Goal: Navigation & Orientation: Understand site structure

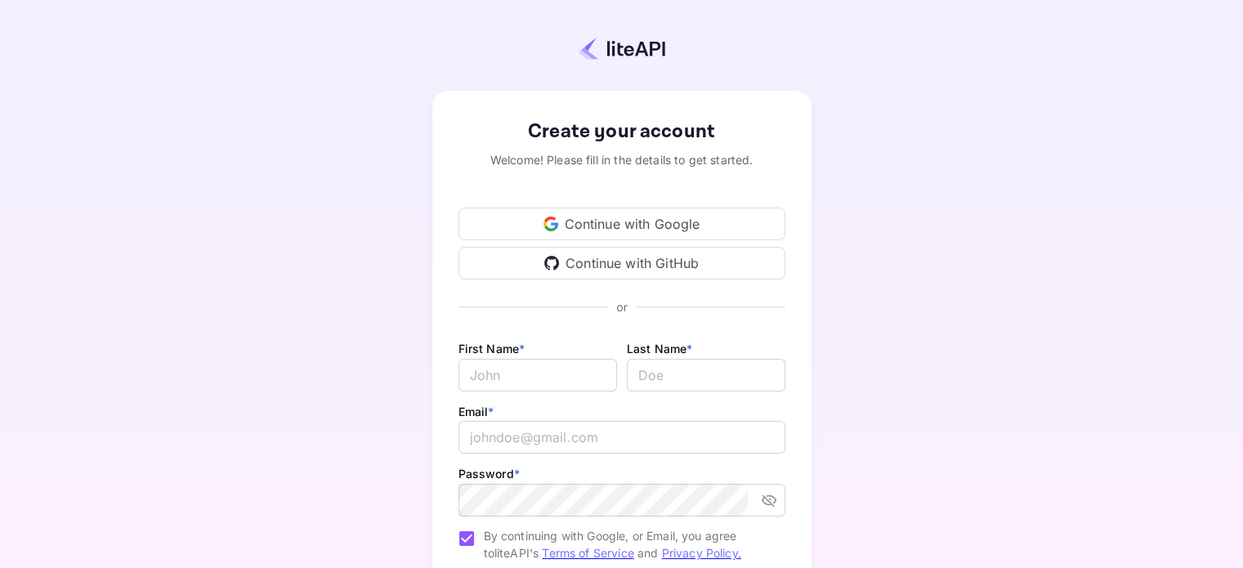
click at [686, 221] on div "Continue with Google" at bounding box center [622, 224] width 327 height 33
click at [709, 220] on div "Continue with Google" at bounding box center [622, 224] width 327 height 33
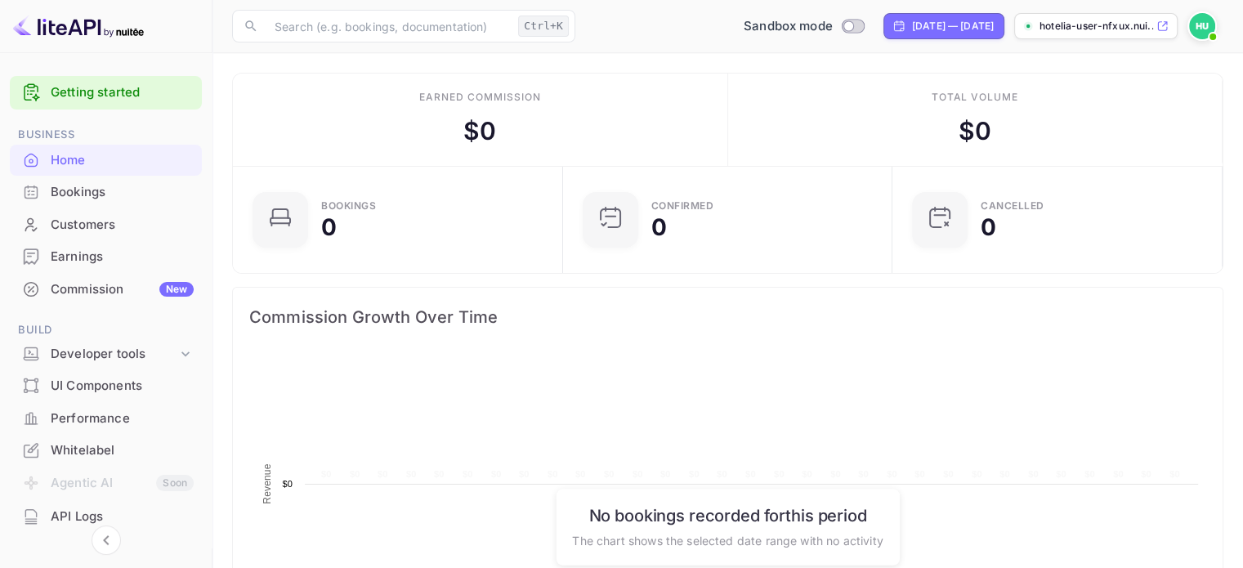
scroll to position [253, 307]
click at [99, 199] on div "Bookings" at bounding box center [122, 192] width 143 height 19
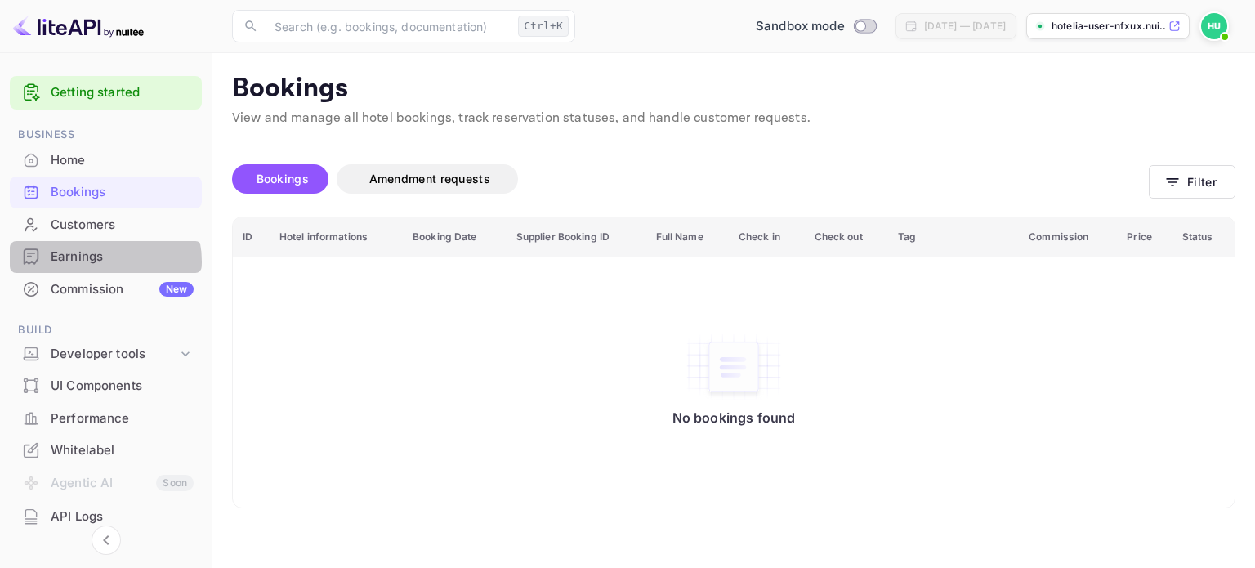
click at [102, 262] on div "Earnings" at bounding box center [122, 257] width 143 height 19
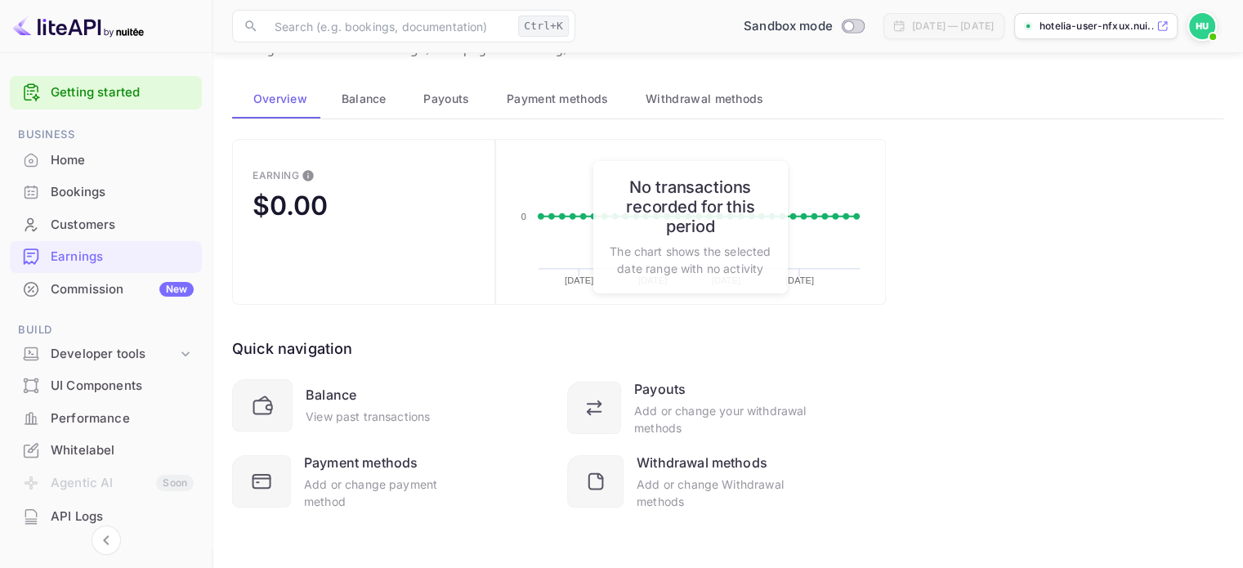
scroll to position [70, 0]
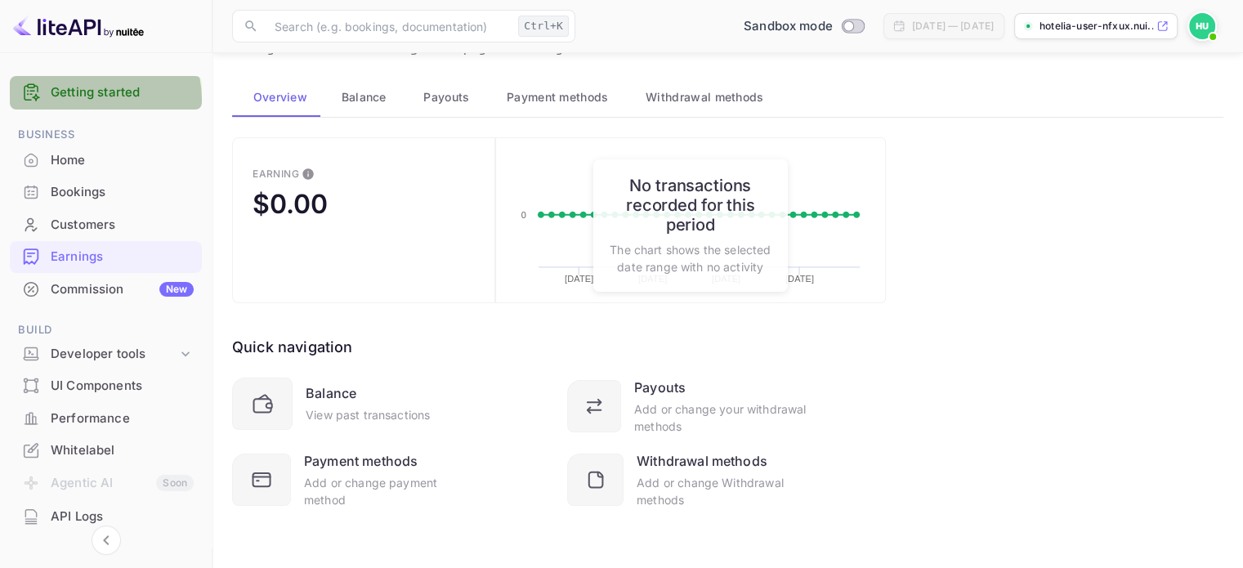
click at [92, 100] on link "Getting started" at bounding box center [122, 92] width 143 height 19
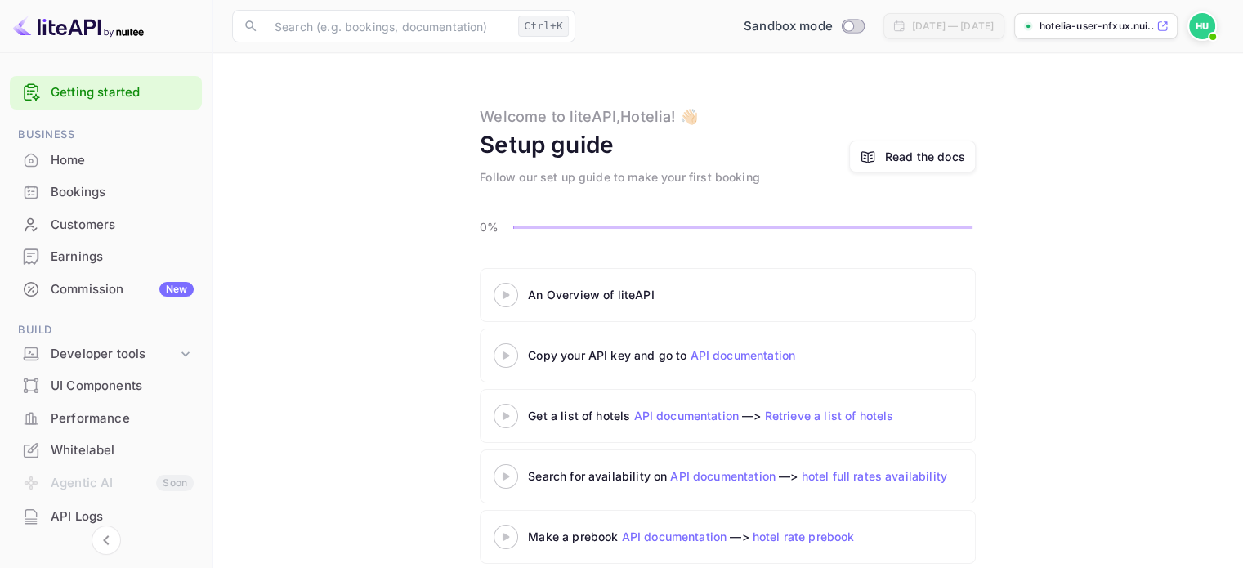
click at [508, 299] on div at bounding box center [505, 294] width 57 height 20
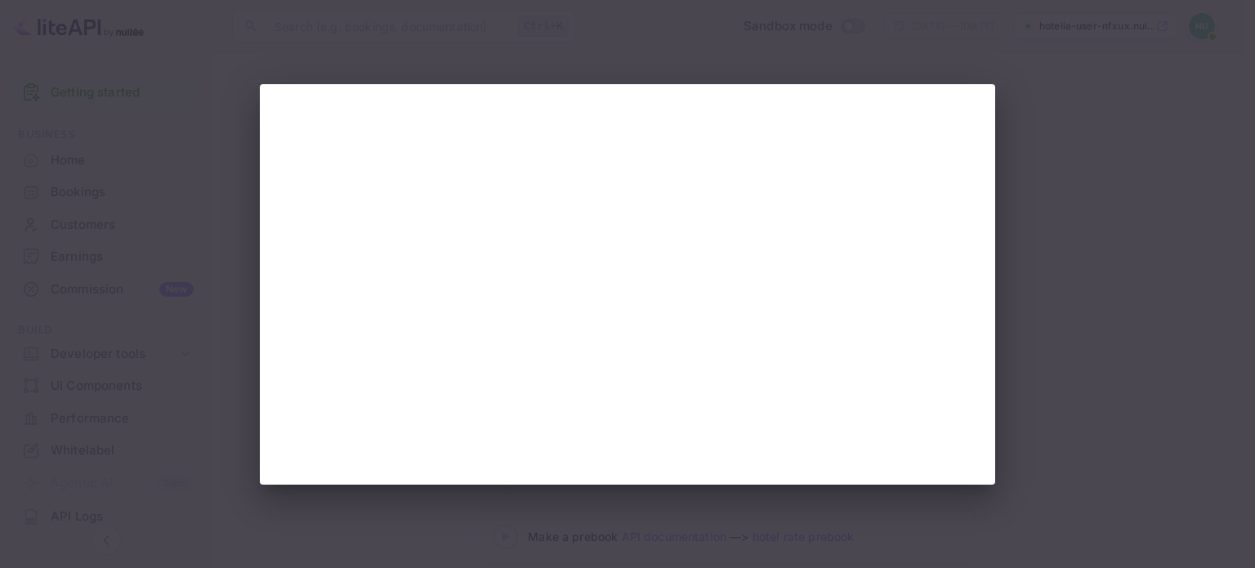
click at [1170, 259] on div at bounding box center [627, 284] width 1255 height 568
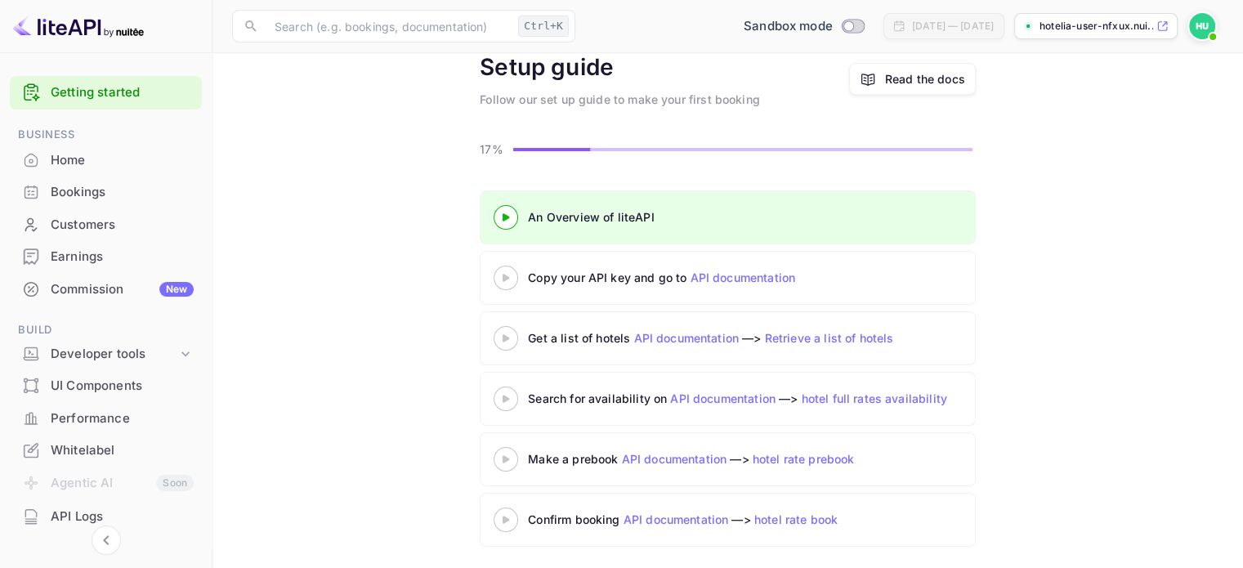
scroll to position [80, 0]
